Goal: Task Accomplishment & Management: Use online tool/utility

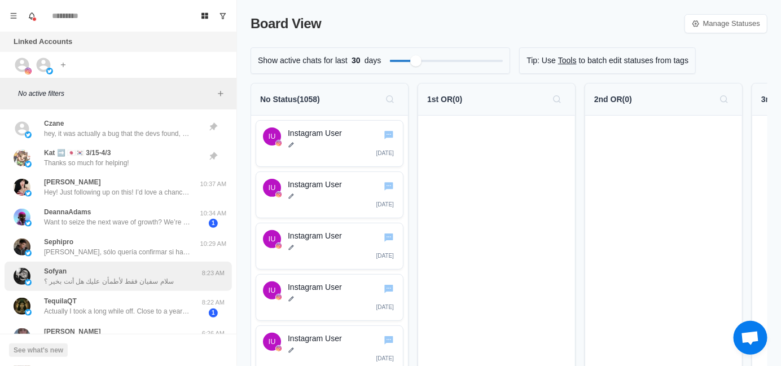
click at [125, 280] on p "سلام سفيان فقط لأطمأن عليك هل أنت بخير ؟" at bounding box center [109, 281] width 130 height 10
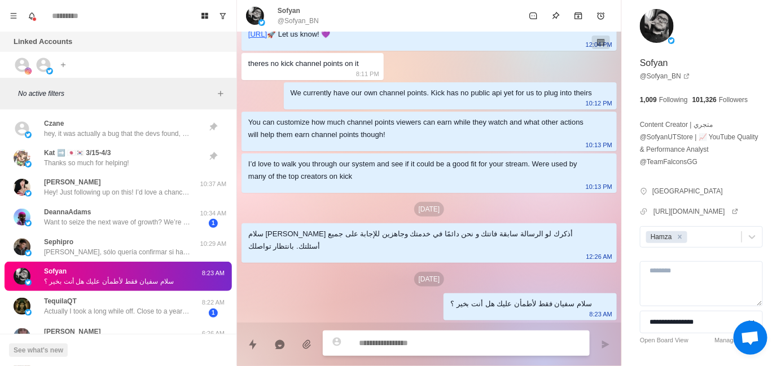
click at [360, 234] on div "سلام [PERSON_NAME] أذكرك لو الرسالة سابقة فاتتك و نحن دائمًا في خدمتك وجاهزين ل…" at bounding box center [420, 240] width 344 height 25
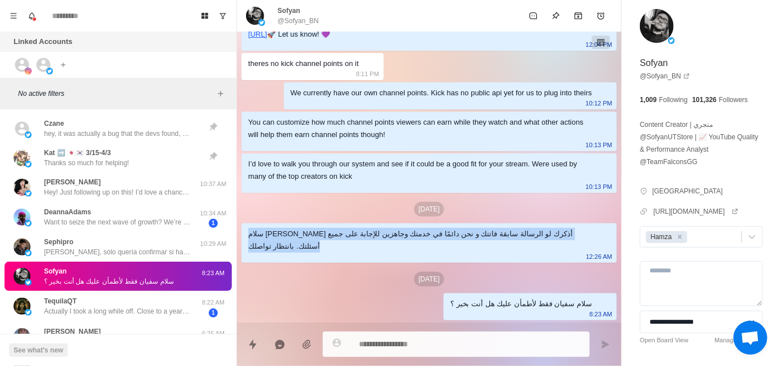
click at [360, 234] on div "سلام [PERSON_NAME] أذكرك لو الرسالة سابقة فاتتك و نحن دائمًا في خدمتك وجاهزين ل…" at bounding box center [420, 240] width 344 height 25
click at [353, 213] on div at bounding box center [353, 213] width 0 height 0
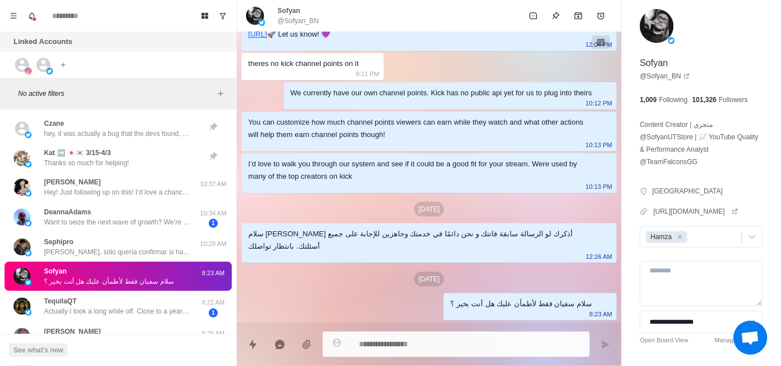
click at [495, 309] on div "سلام سفيان فقط لأطمأن عليك هل أنت بخير ؟" at bounding box center [521, 304] width 142 height 12
click at [484, 304] on div "سلام سفيان فقط لأطمأن عليك هل أنت بخير ؟" at bounding box center [521, 304] width 142 height 12
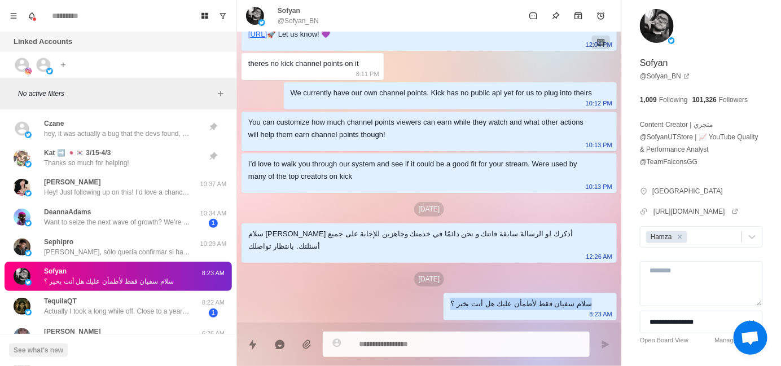
click at [476, 283] on div at bounding box center [476, 283] width 0 height 0
click at [298, 287] on div "[DATE] أطلقت Blerp نسخة تجريبية بالتعاون مع Kick تتيح لمشاهديك مشاركة الميمات ا…" at bounding box center [429, 51] width 384 height 543
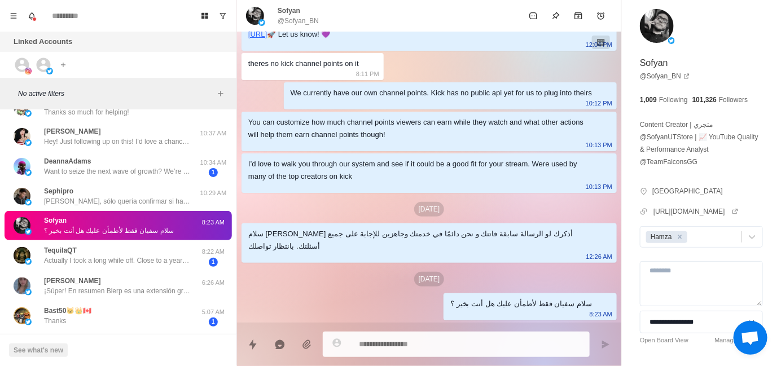
scroll to position [113, 0]
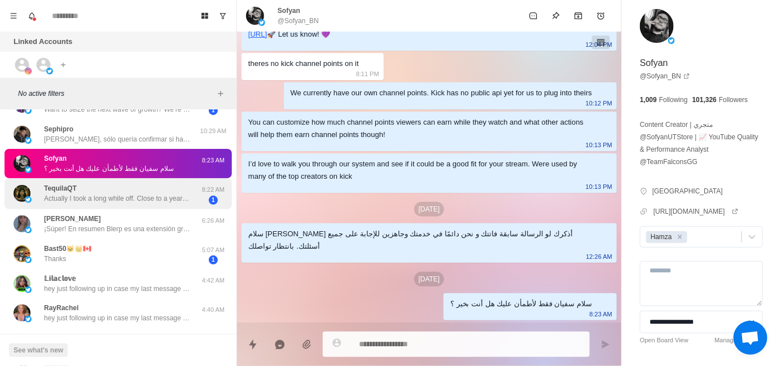
click at [108, 200] on p "Actually I took a long while off. Close to a year to spend time with my childre…" at bounding box center [117, 199] width 147 height 10
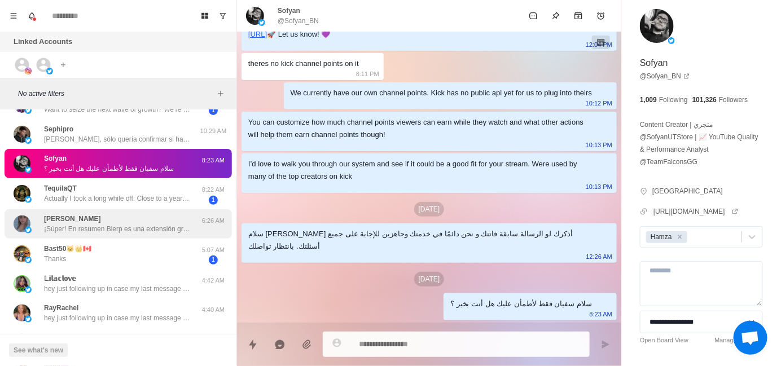
scroll to position [0, 0]
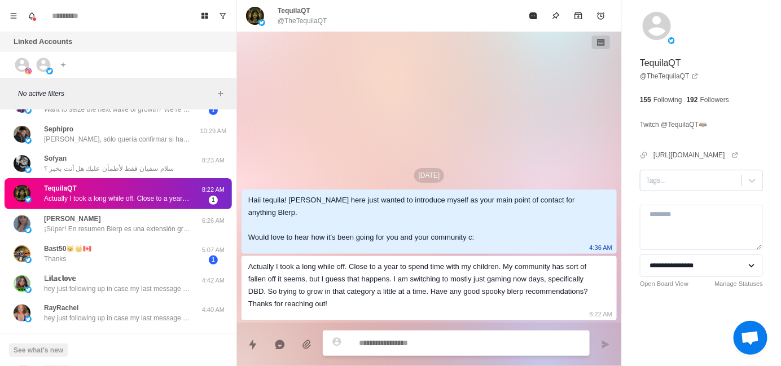
click at [676, 187] on div at bounding box center [691, 180] width 90 height 12
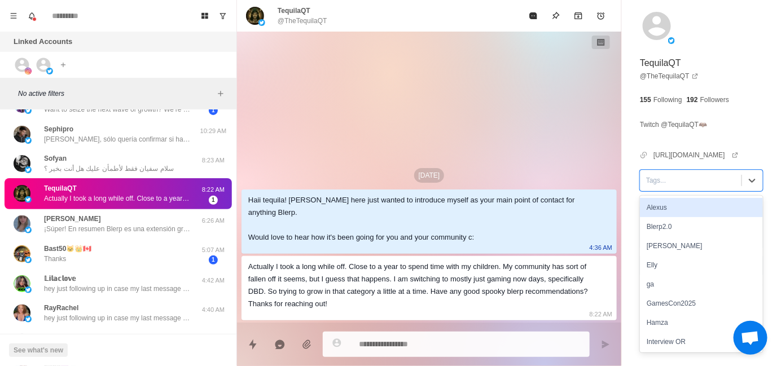
drag, startPoint x: 685, startPoint y: 220, endPoint x: 576, endPoint y: 223, distance: 108.9
click at [684, 217] on div "Alexus" at bounding box center [701, 207] width 123 height 19
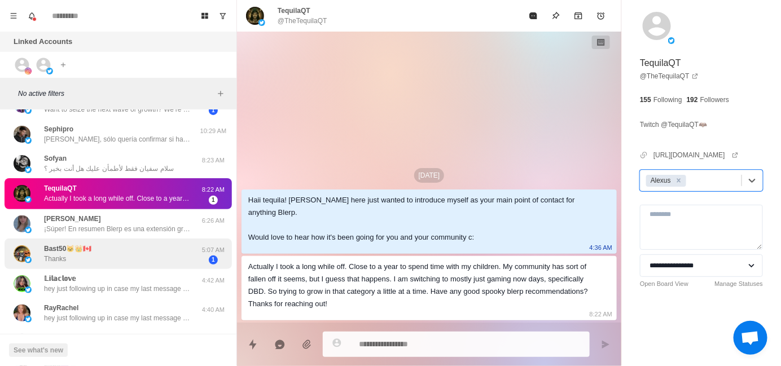
click at [143, 243] on div "Bast50🐱👑🇨🇦 Thanks" at bounding box center [107, 254] width 186 height 22
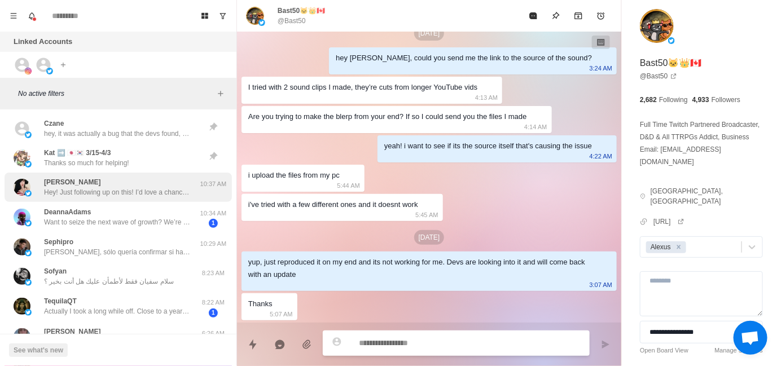
click at [116, 197] on div "[PERSON_NAME] Hey! Just following up on this! I’d love a chance to learn more a…" at bounding box center [118, 187] width 227 height 29
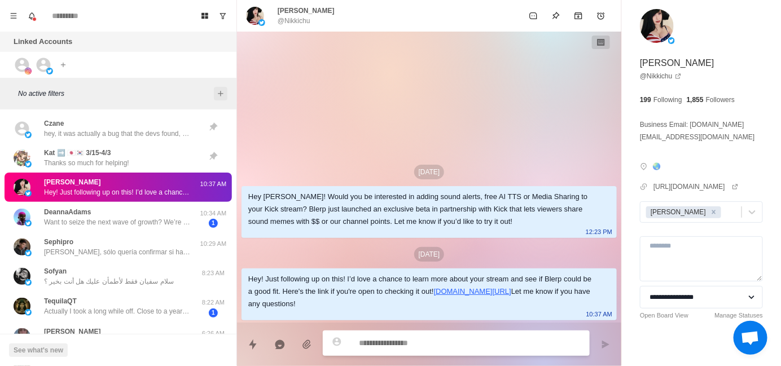
click at [224, 95] on icon "Add filters" at bounding box center [220, 93] width 9 height 9
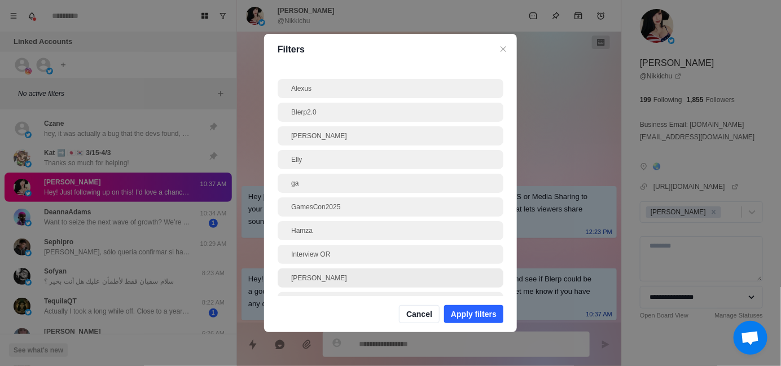
click at [365, 280] on div "[PERSON_NAME]" at bounding box center [390, 278] width 199 height 10
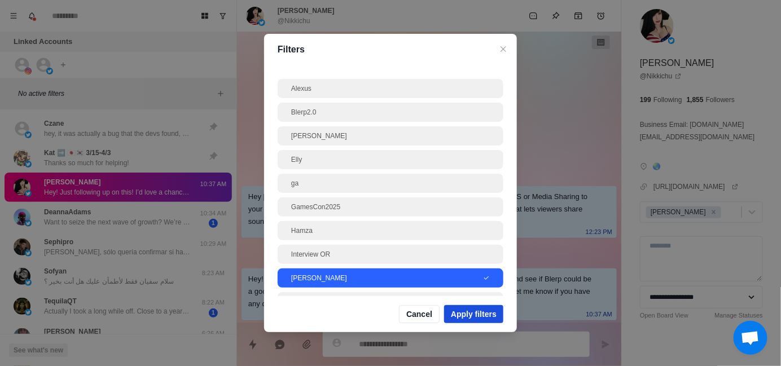
click at [481, 316] on button "Apply filters" at bounding box center [473, 314] width 59 height 18
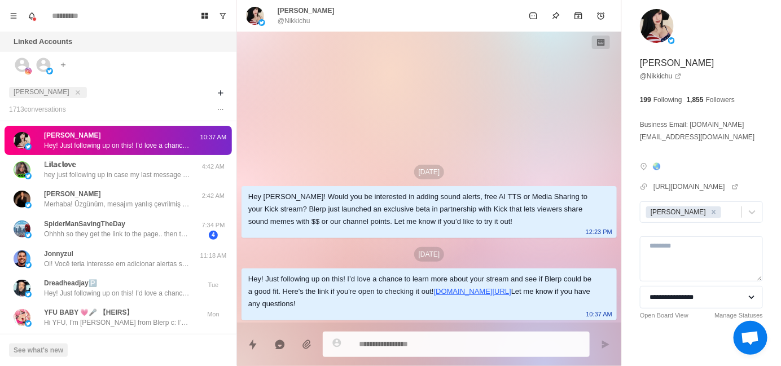
type textarea "*"
